Goal: Task Accomplishment & Management: Manage account settings

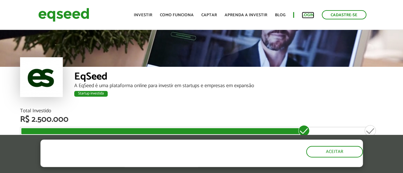
click at [309, 16] on link "Login" at bounding box center [308, 15] width 12 height 4
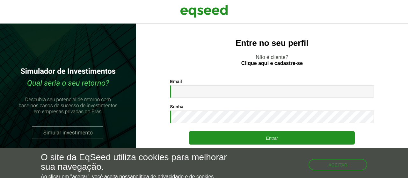
click at [229, 100] on div "Email * Digite seu endereço de e-mail. Senha * Digite a senha que será usada em…" at bounding box center [272, 121] width 204 height 84
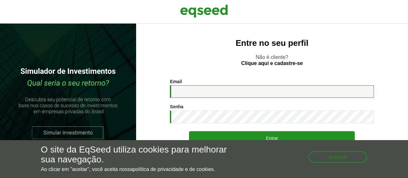
click at [224, 97] on input "Email *" at bounding box center [272, 91] width 204 height 12
type input "**********"
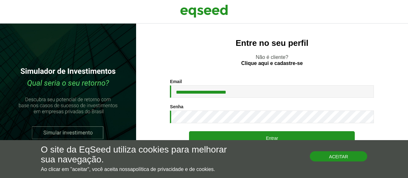
click at [341, 156] on button "Aceitar" at bounding box center [338, 156] width 57 height 10
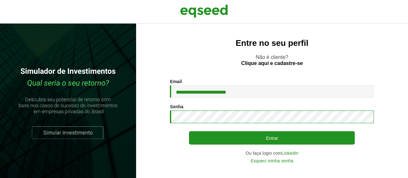
click at [189, 131] on button "Entrar" at bounding box center [272, 137] width 166 height 13
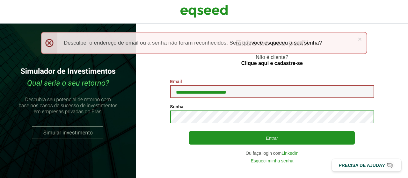
click at [189, 131] on button "Entrar" at bounding box center [272, 137] width 166 height 13
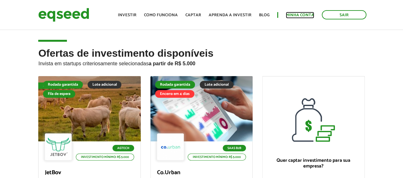
click at [298, 15] on link "Minha conta" at bounding box center [300, 15] width 28 height 4
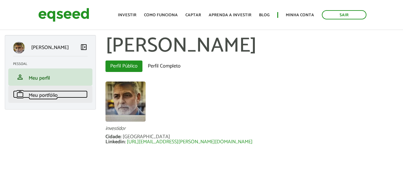
click at [48, 96] on span "Meu portfólio" at bounding box center [43, 95] width 29 height 9
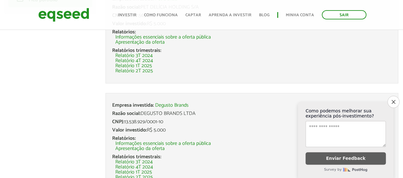
scroll to position [129, 0]
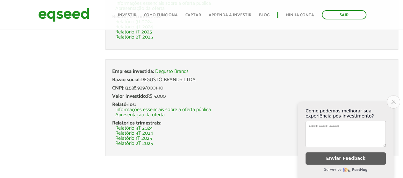
click at [392, 100] on icon "Close survey" at bounding box center [393, 102] width 4 height 4
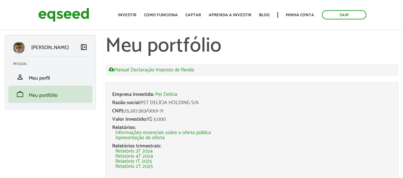
scroll to position [32, 0]
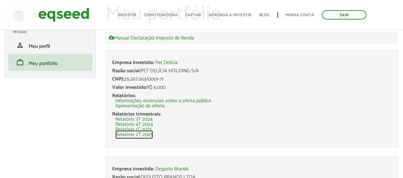
click at [148, 135] on link "Relatório 2T 2025" at bounding box center [134, 134] width 38 height 5
